Goal: Information Seeking & Learning: Learn about a topic

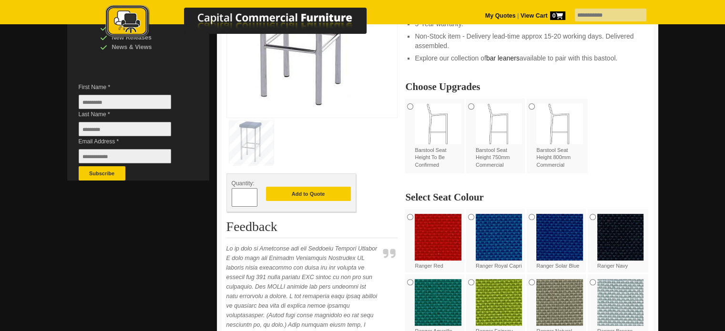
scroll to position [246, 0]
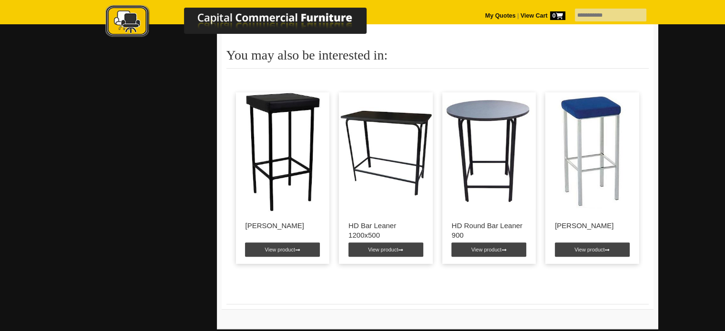
scroll to position [811, 0]
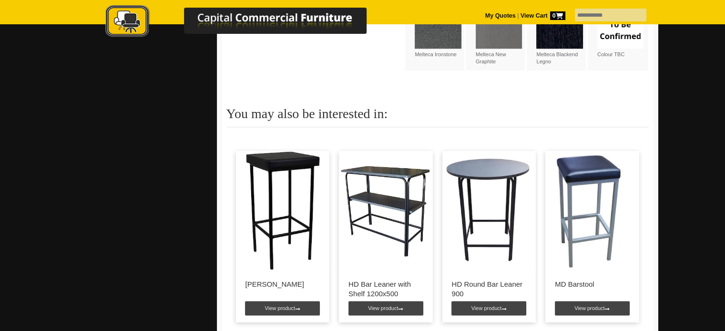
scroll to position [1097, 0]
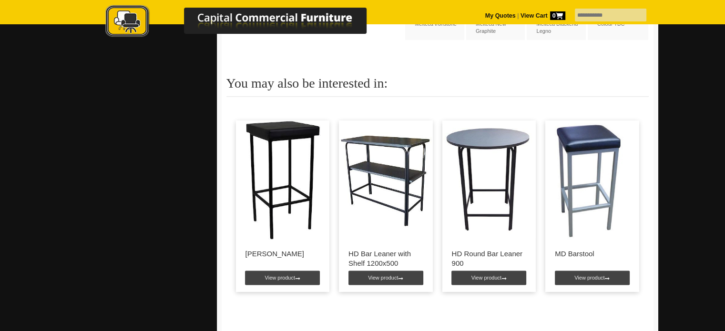
click at [362, 156] on img at bounding box center [386, 180] width 94 height 119
click at [380, 271] on link "View product" at bounding box center [386, 278] width 75 height 14
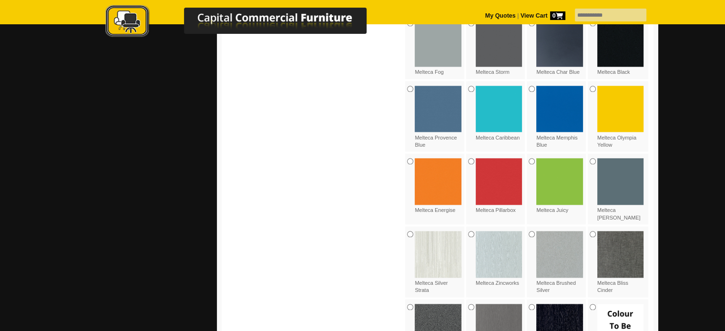
scroll to position [1097, 0]
